Goal: Transaction & Acquisition: Purchase product/service

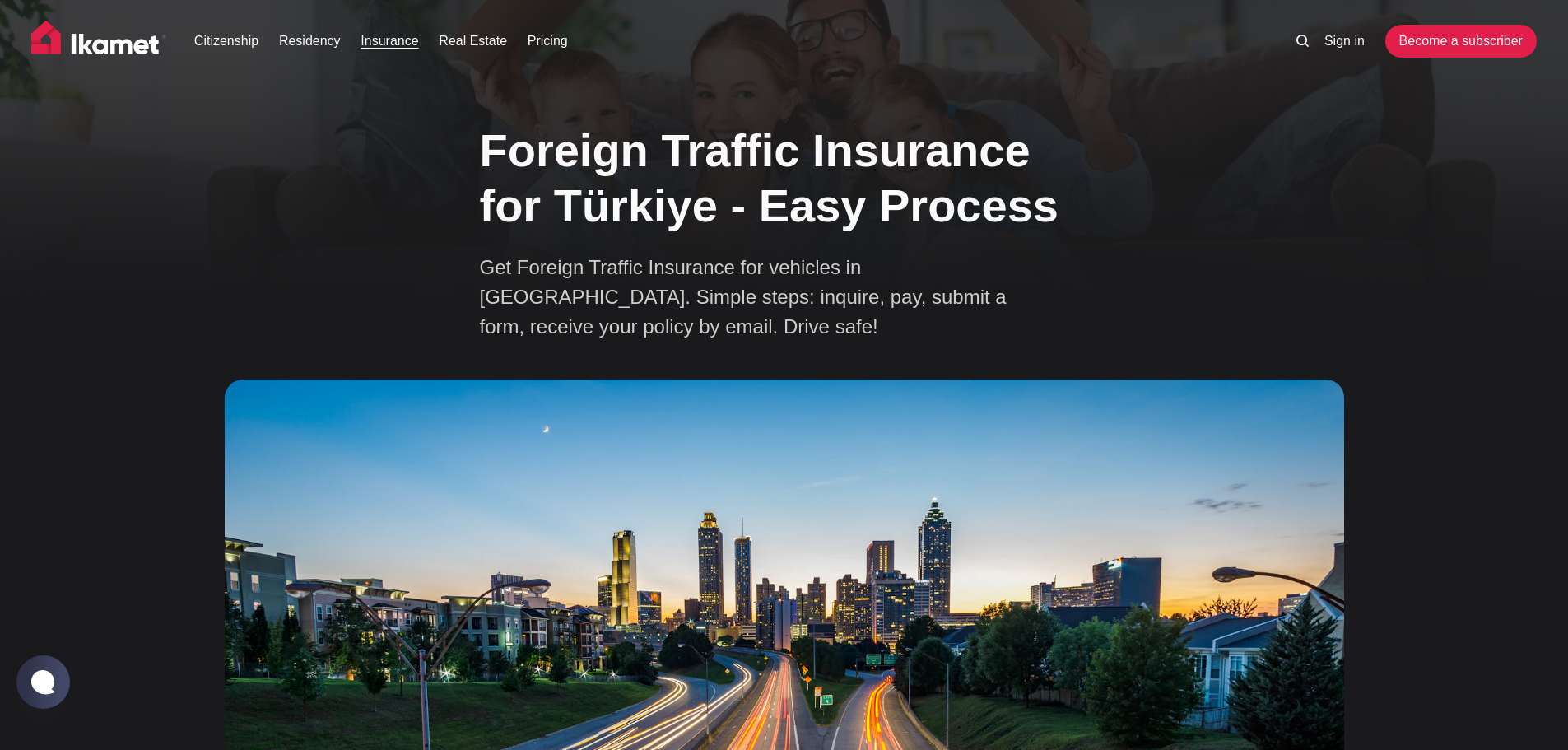
click at [410, 43] on link "Insurance" at bounding box center [389, 42] width 58 height 20
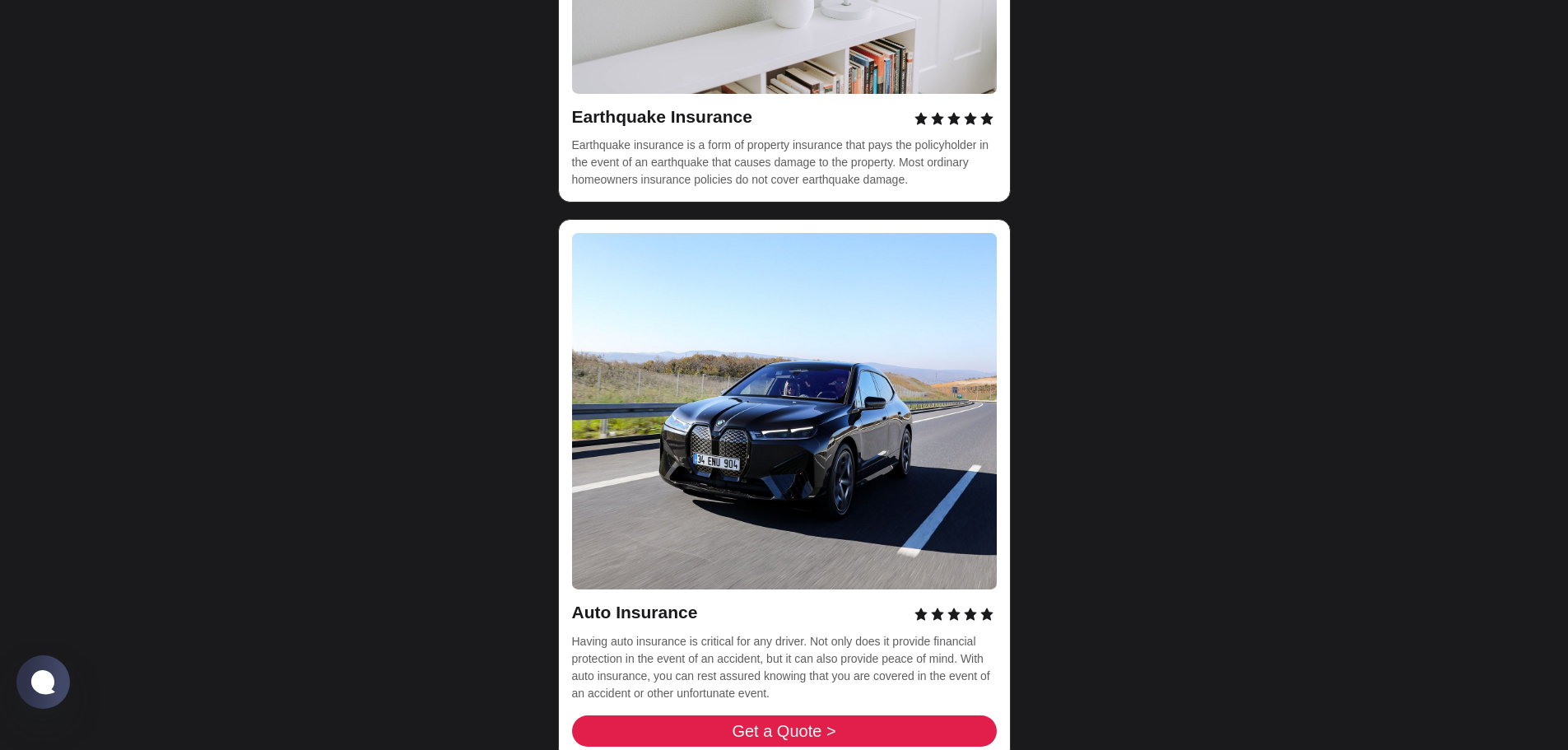
scroll to position [5102, 0]
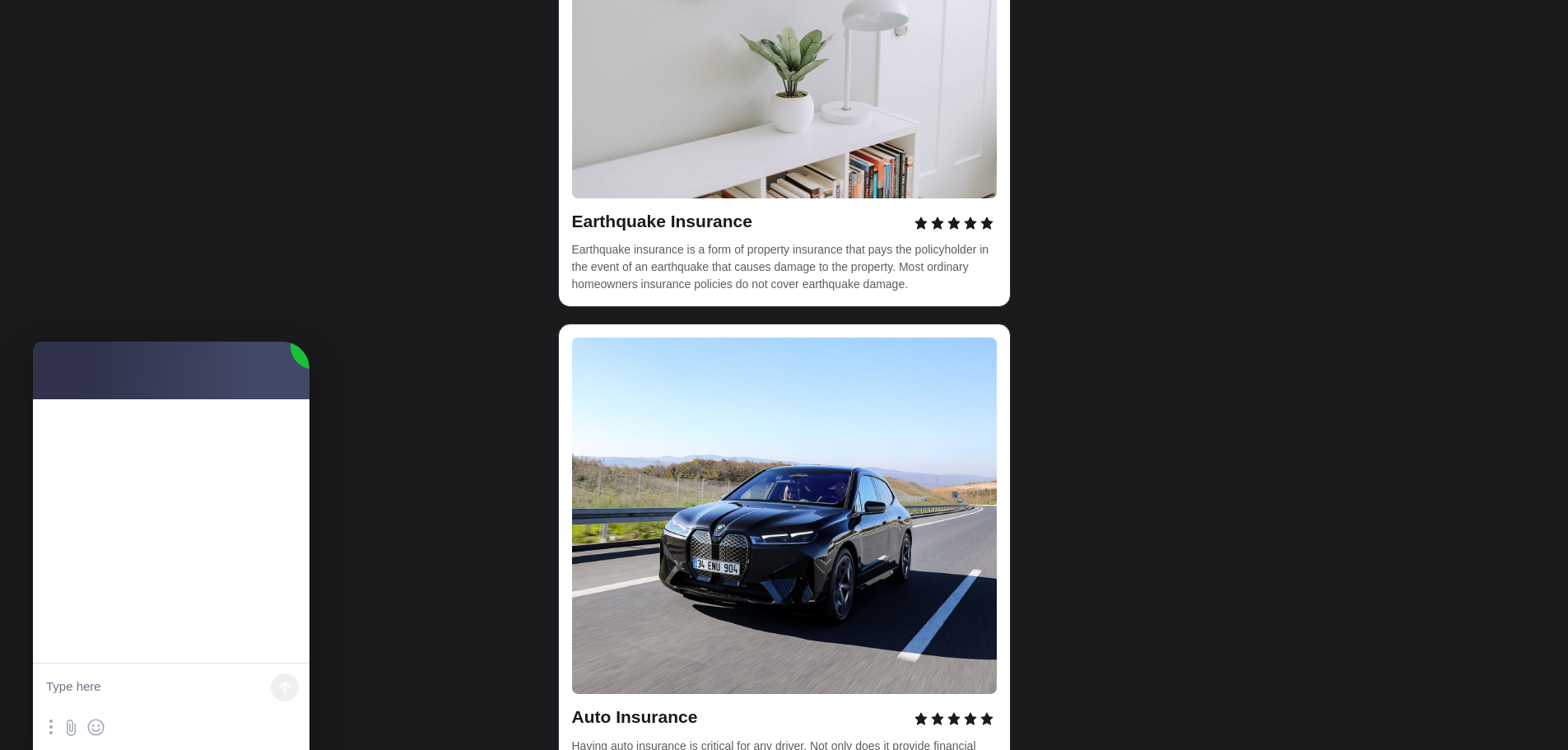
scroll to position [0, 0]
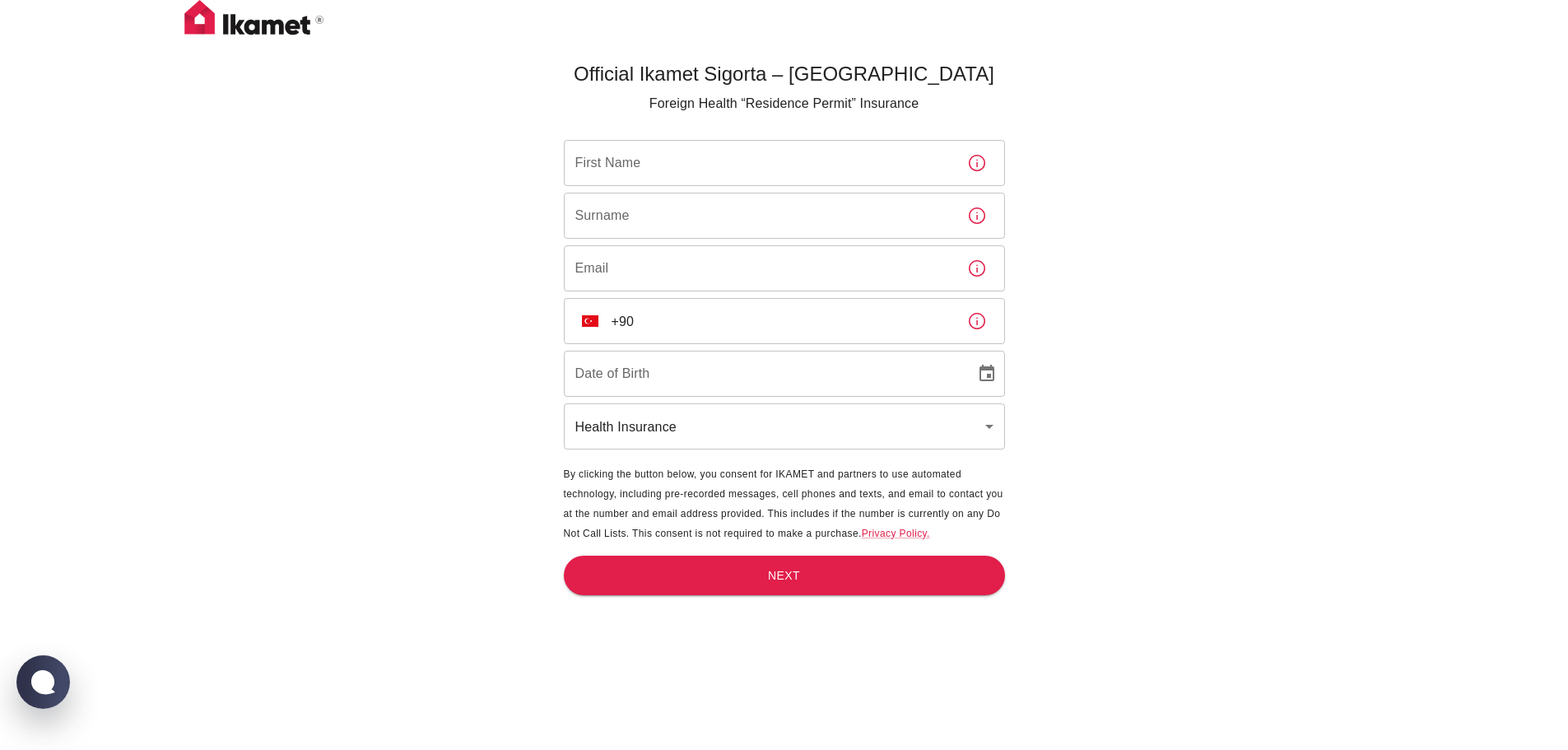
click at [727, 443] on body "Official Ikamet Sigorta – [DEMOGRAPHIC_DATA] Foreign Health “Residence Permit” …" at bounding box center [784, 402] width 1568 height 804
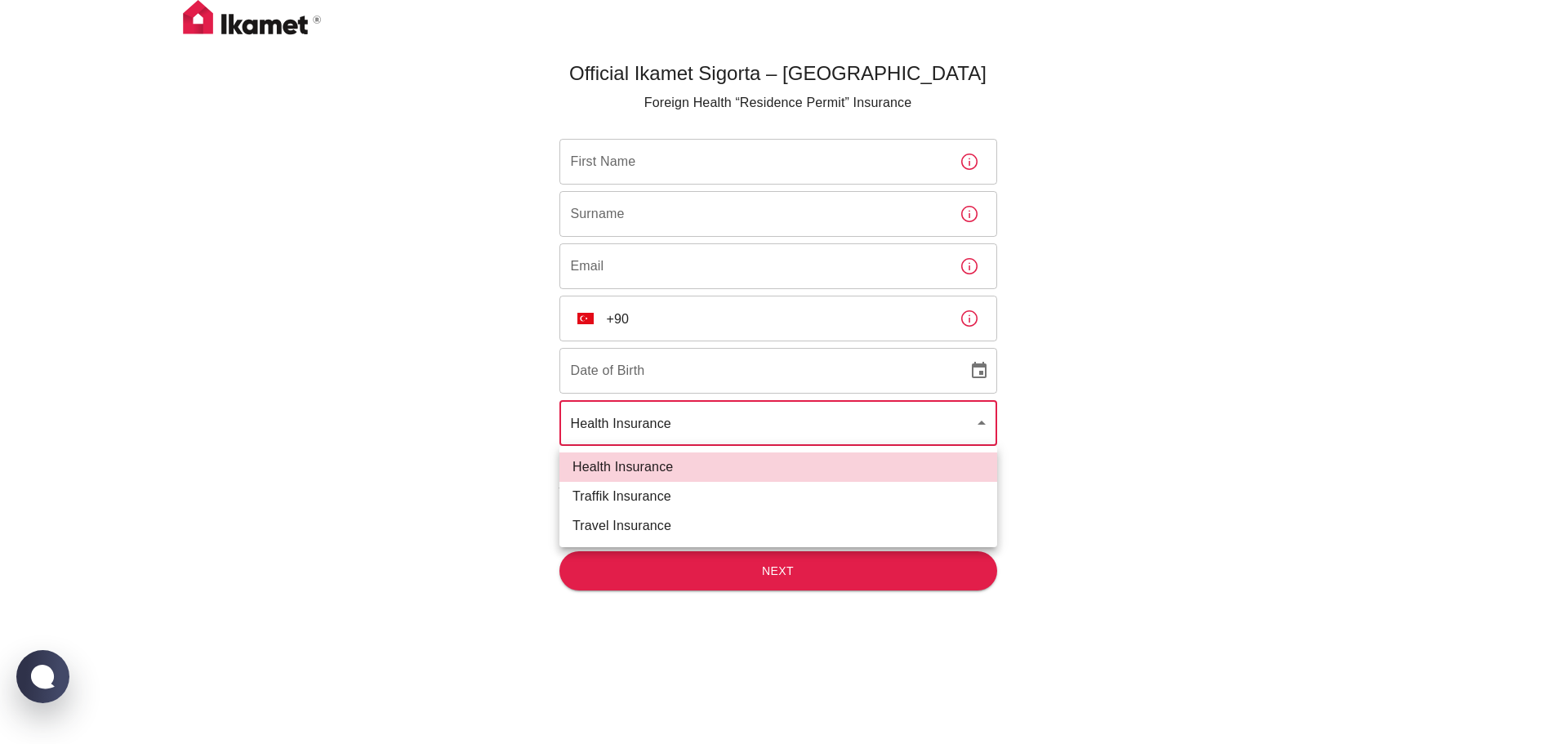
click at [708, 492] on li "Traffik Insurance" at bounding box center [778, 496] width 438 height 30
type input "traffik"
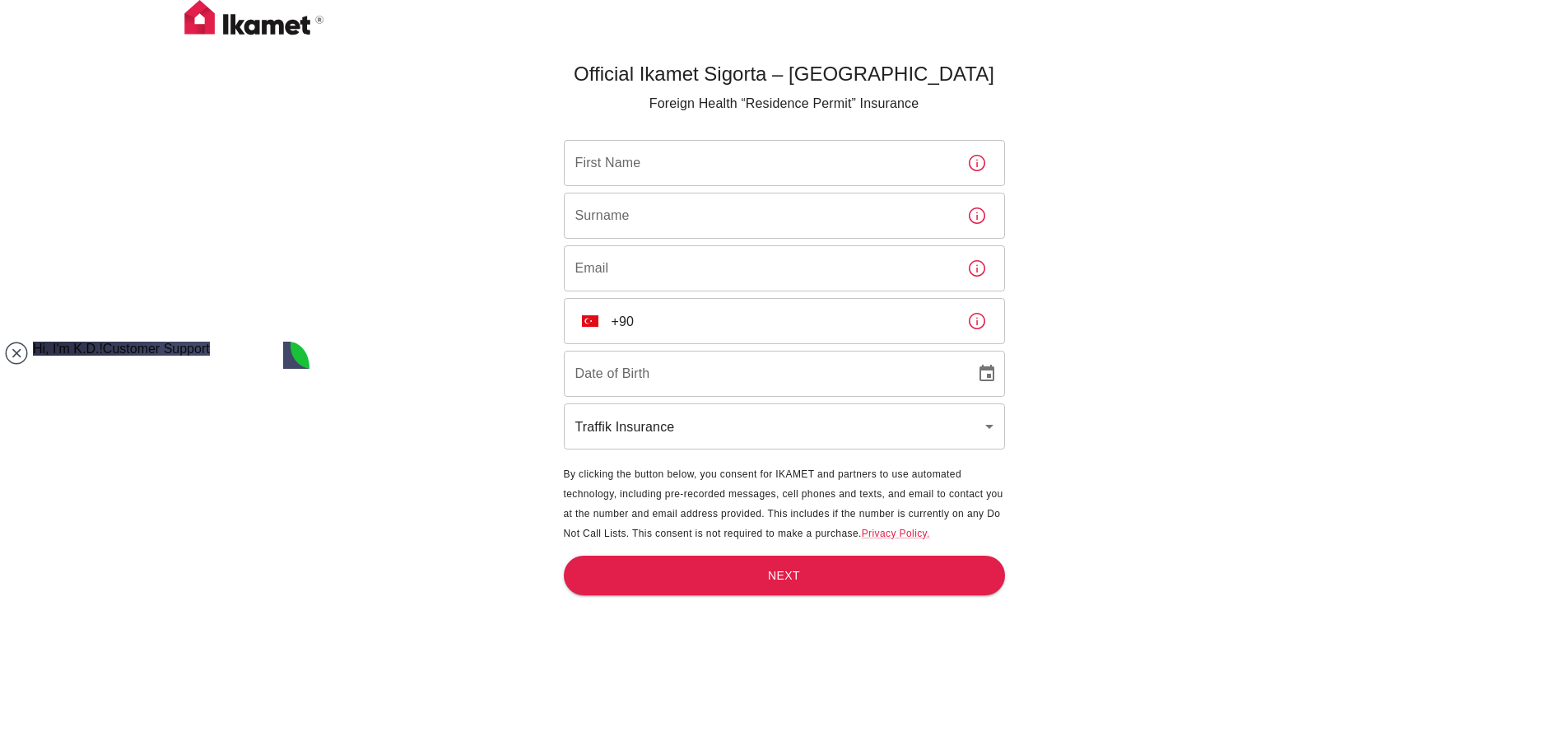
type textarea "merhaba"
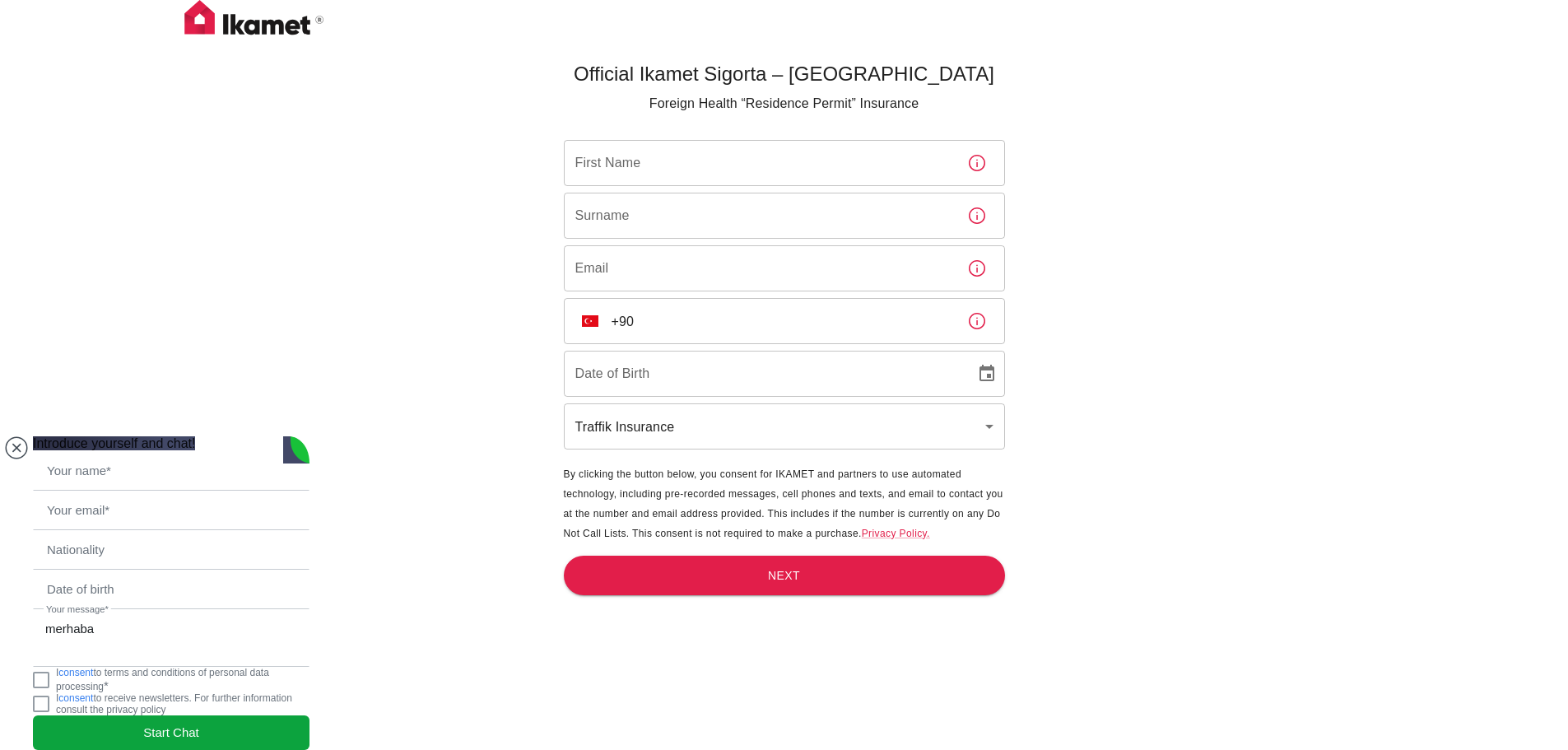
click at [153, 723] on span "Start Chat" at bounding box center [172, 732] width 56 height 18
click at [23, 436] on jdiv at bounding box center [16, 448] width 23 height 23
